Goal: Find contact information: Find contact information

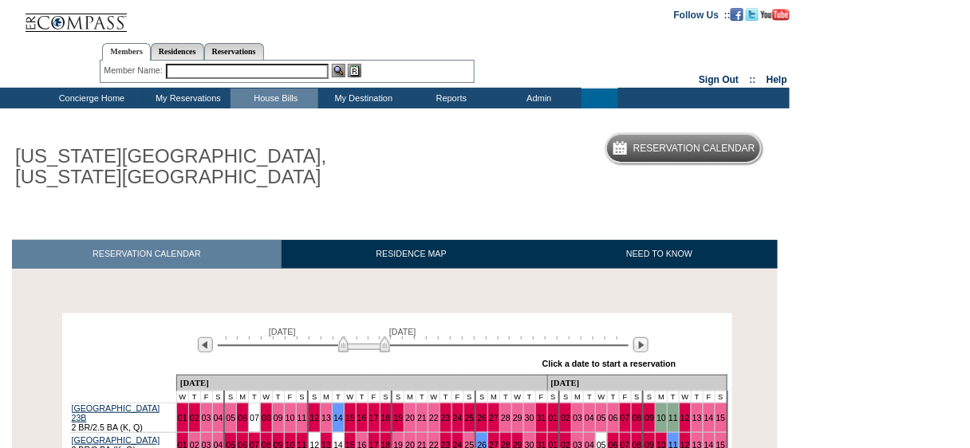
click at [66, 93] on td "Concierge Home" at bounding box center [89, 99] width 105 height 20
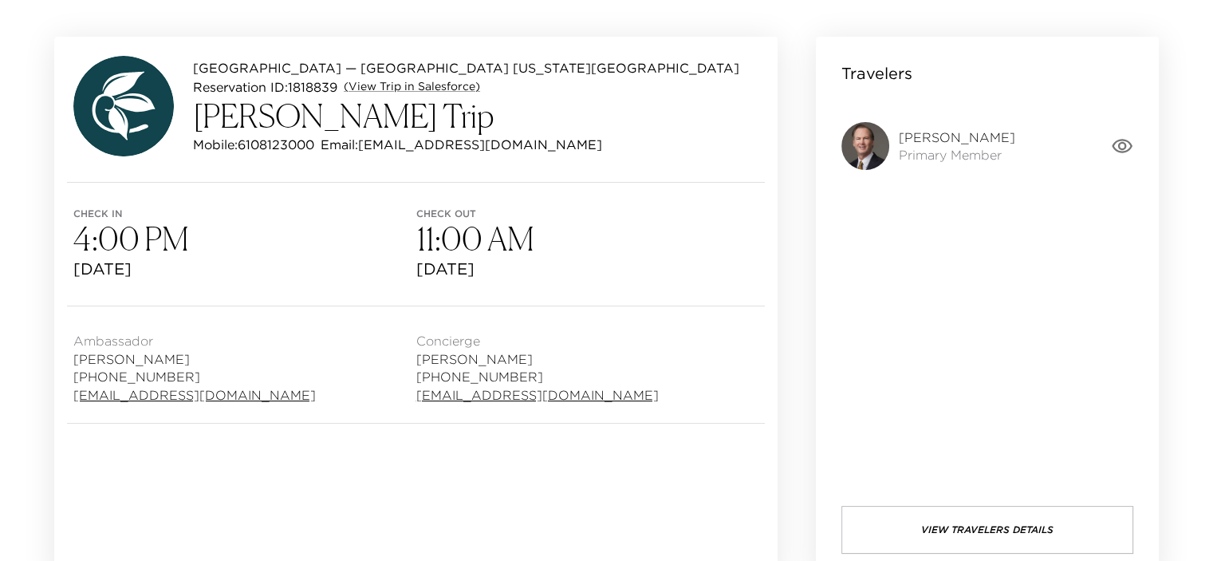
scroll to position [137, 0]
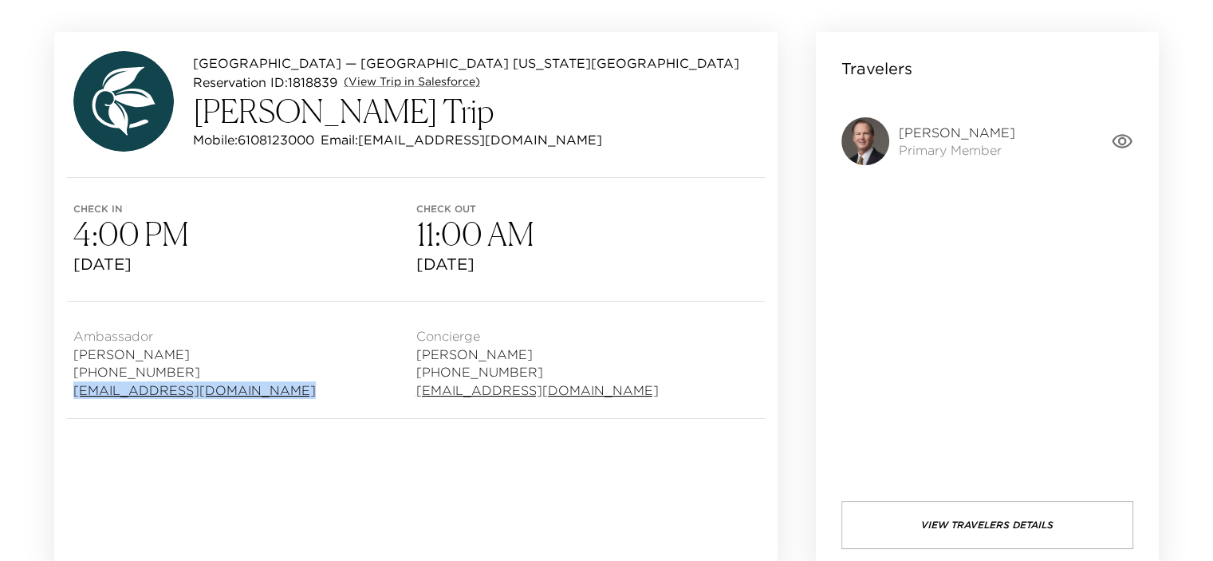
drag, startPoint x: 284, startPoint y: 391, endPoint x: 77, endPoint y: 392, distance: 206.6
click at [77, 392] on div "Ambassador Michelle Bokone 303-493-6459 mbokone@exclusiveresorts.com" at bounding box center [244, 360] width 343 height 78
copy link "mbokone@exclusiveresorts.com"
